Goal: Transaction & Acquisition: Purchase product/service

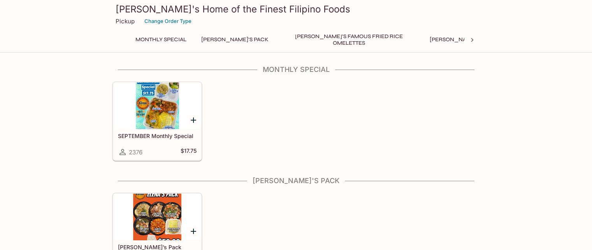
click at [121, 21] on p "Pickup" at bounding box center [125, 21] width 19 height 7
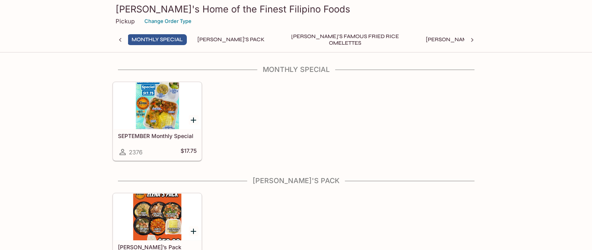
scroll to position [0, 3]
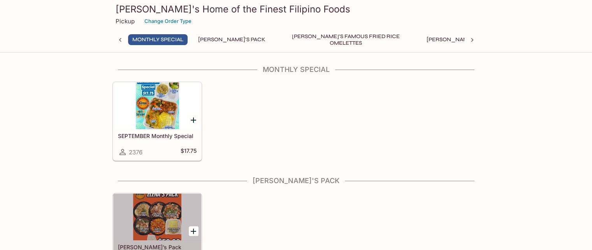
click at [149, 214] on div at bounding box center [157, 217] width 88 height 47
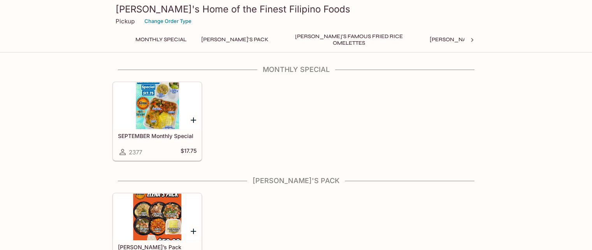
click at [158, 114] on div at bounding box center [157, 105] width 88 height 47
